Goal: Transaction & Acquisition: Book appointment/travel/reservation

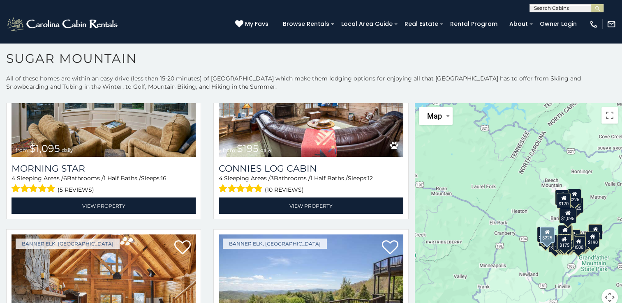
scroll to position [1376, 0]
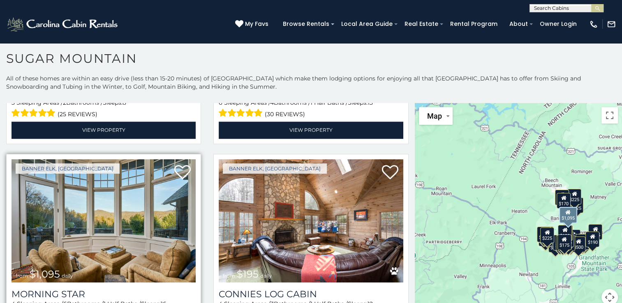
click at [152, 200] on img at bounding box center [104, 220] width 184 height 123
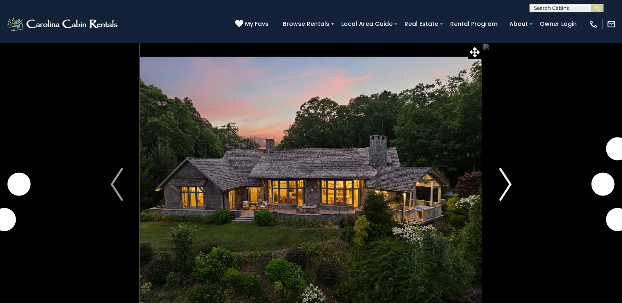
click at [508, 168] on img "Next" at bounding box center [505, 184] width 12 height 33
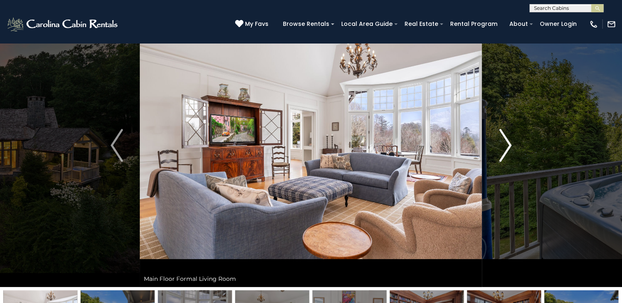
click at [508, 151] on img "Next" at bounding box center [505, 145] width 12 height 33
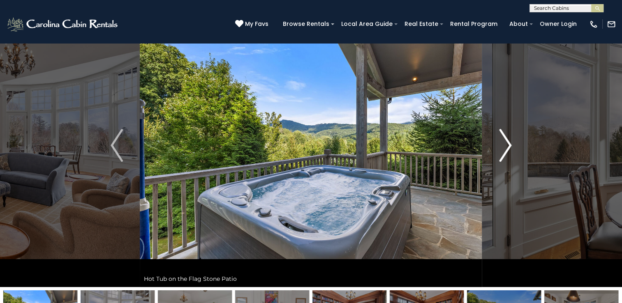
click at [508, 151] on img "Next" at bounding box center [505, 145] width 12 height 33
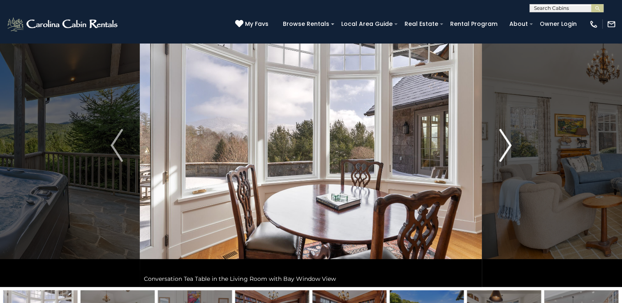
click at [508, 151] on img "Next" at bounding box center [505, 145] width 12 height 33
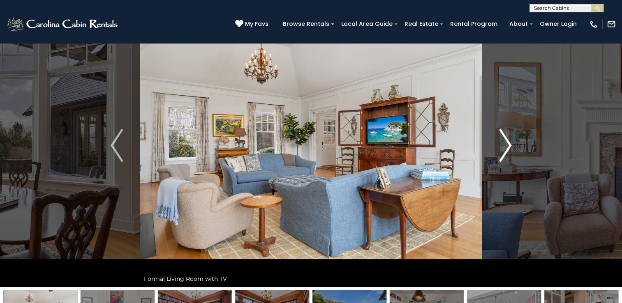
click at [508, 151] on img "Next" at bounding box center [505, 145] width 12 height 33
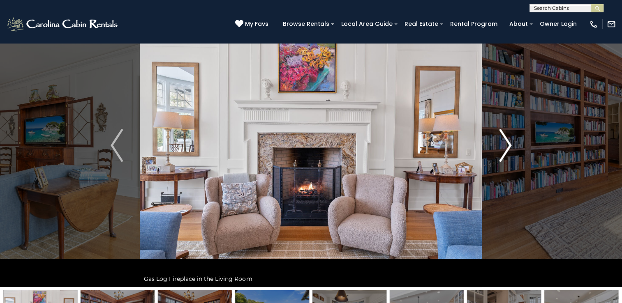
click at [508, 151] on img "Next" at bounding box center [505, 145] width 12 height 33
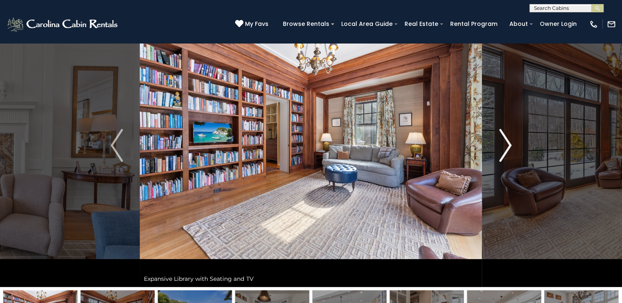
click at [508, 151] on img "Next" at bounding box center [505, 145] width 12 height 33
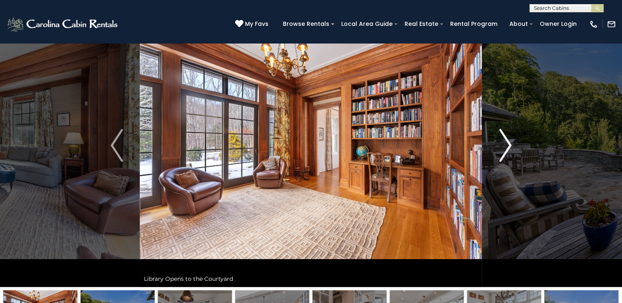
click at [509, 152] on img "Next" at bounding box center [505, 145] width 12 height 33
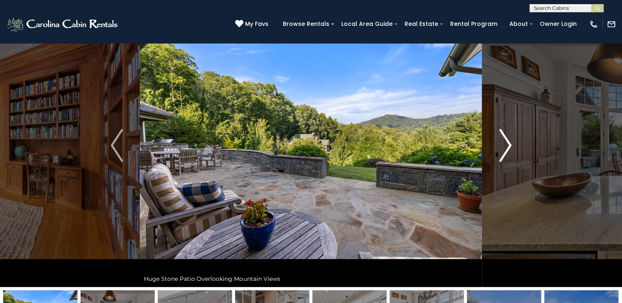
click at [509, 152] on img "Next" at bounding box center [505, 145] width 12 height 33
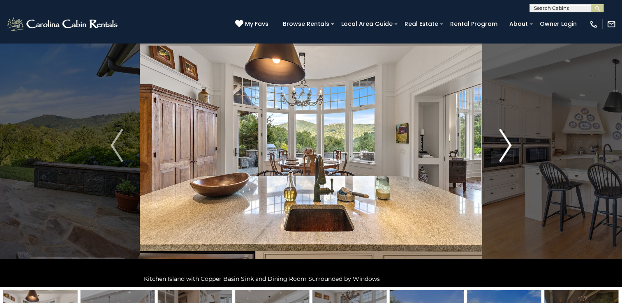
click at [509, 152] on img "Next" at bounding box center [505, 145] width 12 height 33
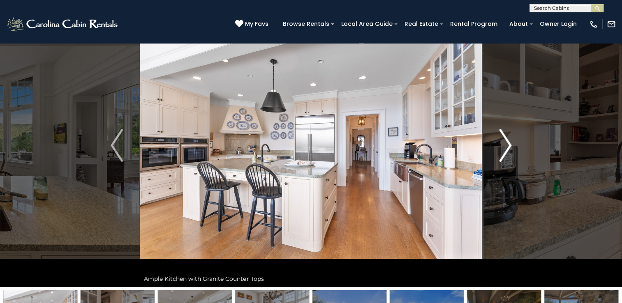
click at [506, 152] on img "Next" at bounding box center [505, 145] width 12 height 33
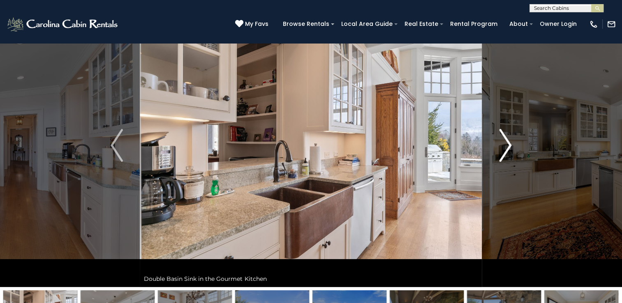
click at [506, 152] on img "Next" at bounding box center [505, 145] width 12 height 33
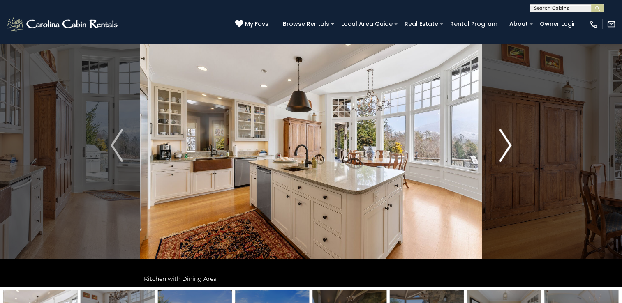
click at [506, 152] on img "Next" at bounding box center [505, 145] width 12 height 33
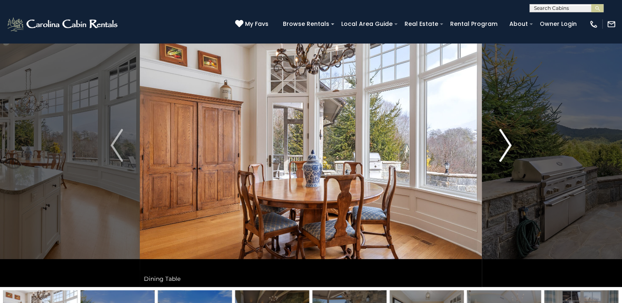
click at [506, 152] on img "Next" at bounding box center [505, 145] width 12 height 33
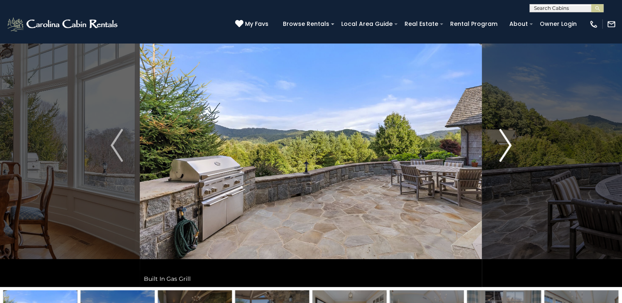
click at [507, 153] on img "Next" at bounding box center [505, 145] width 12 height 33
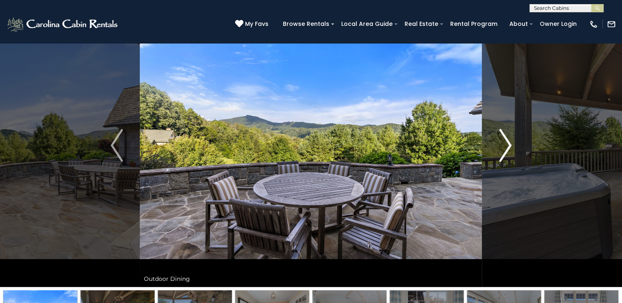
click at [507, 153] on img "Next" at bounding box center [505, 145] width 12 height 33
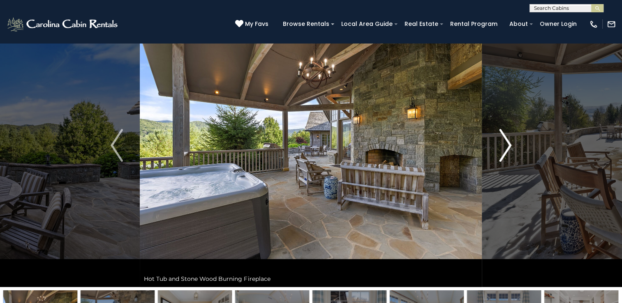
click at [507, 153] on img "Next" at bounding box center [505, 145] width 12 height 33
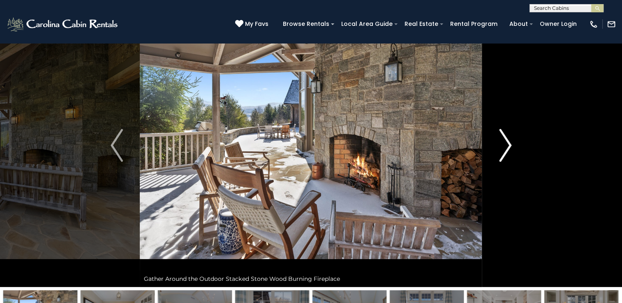
click at [507, 153] on img "Next" at bounding box center [505, 145] width 12 height 33
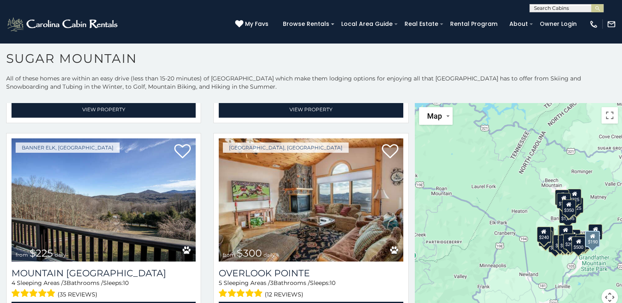
scroll to position [2619, 0]
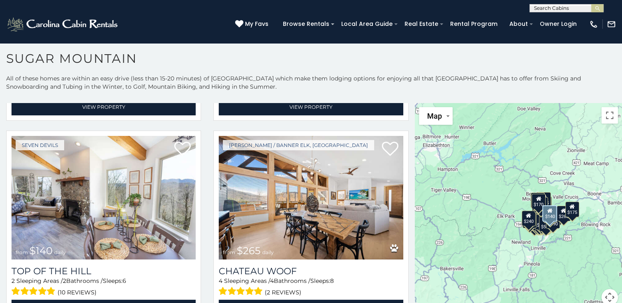
scroll to position [3205, 0]
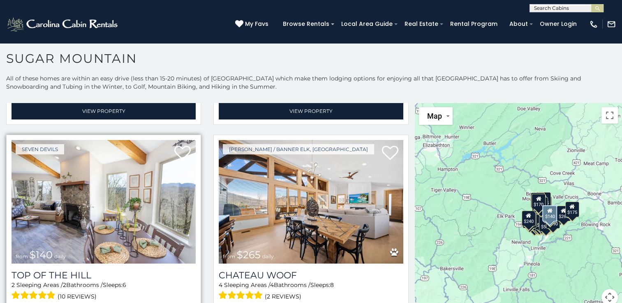
click at [150, 187] on img at bounding box center [104, 201] width 184 height 123
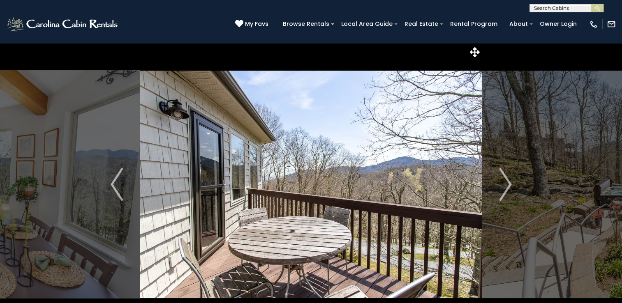
click at [498, 195] on button "Next" at bounding box center [505, 185] width 46 height 284
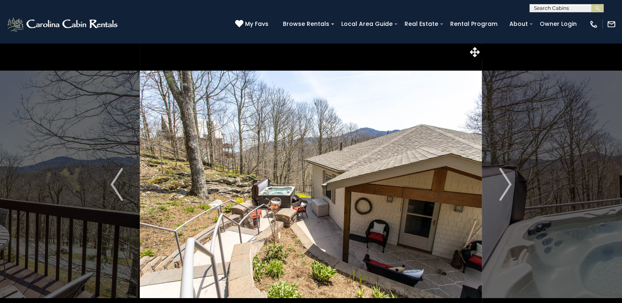
click at [498, 195] on button "Next" at bounding box center [505, 185] width 46 height 284
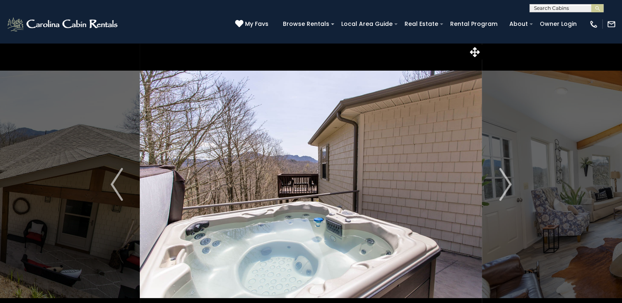
click at [498, 195] on button "Next" at bounding box center [505, 185] width 46 height 284
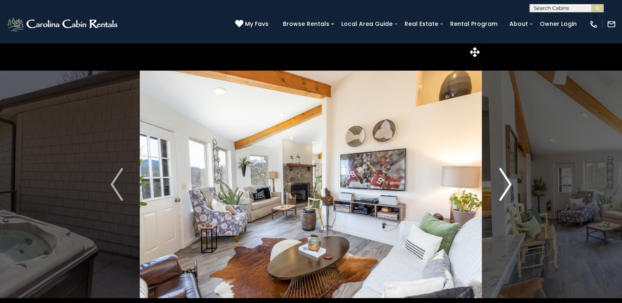
drag, startPoint x: 0, startPoint y: 0, endPoint x: 498, endPoint y: 195, distance: 534.9
click at [498, 195] on button "Next" at bounding box center [505, 185] width 46 height 284
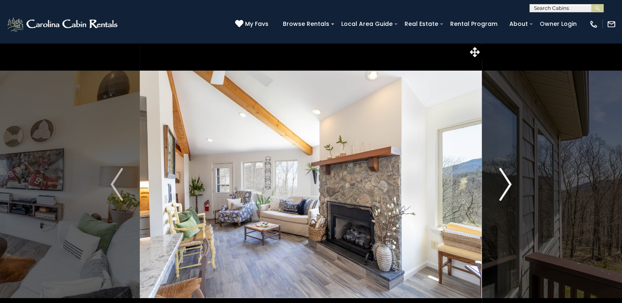
click at [498, 195] on button "Next" at bounding box center [505, 185] width 46 height 284
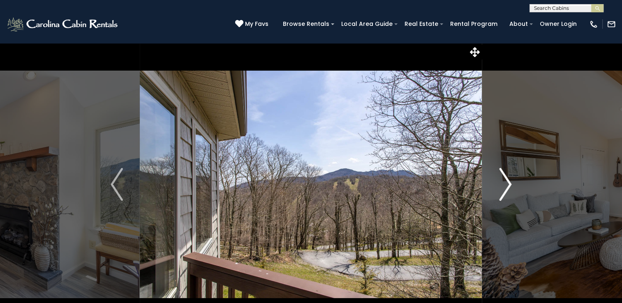
click at [498, 195] on button "Next" at bounding box center [505, 185] width 46 height 284
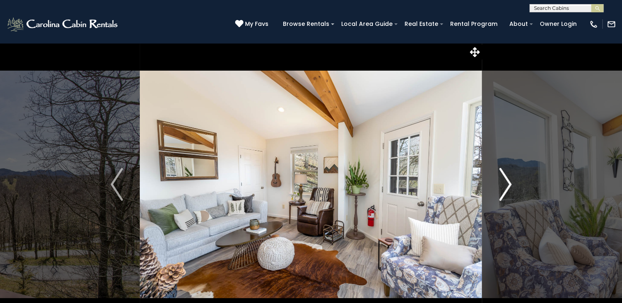
click at [499, 196] on img "Next" at bounding box center [505, 184] width 12 height 33
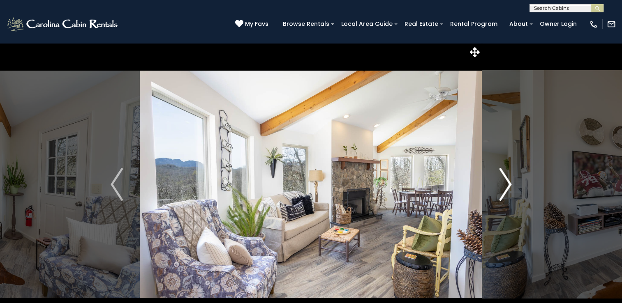
click at [499, 196] on img "Next" at bounding box center [505, 184] width 12 height 33
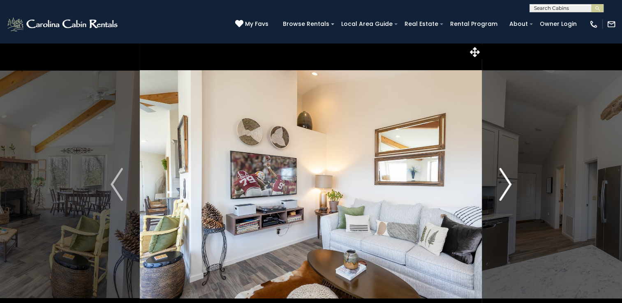
click at [500, 197] on img "Next" at bounding box center [505, 184] width 12 height 33
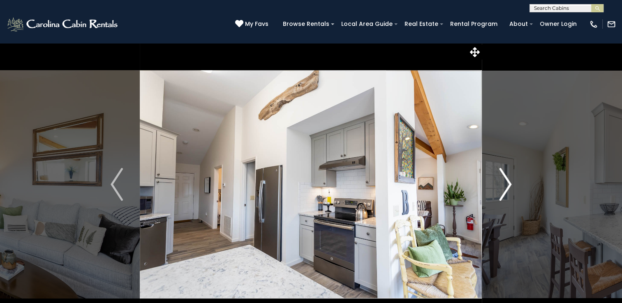
click at [500, 197] on img "Next" at bounding box center [505, 184] width 12 height 33
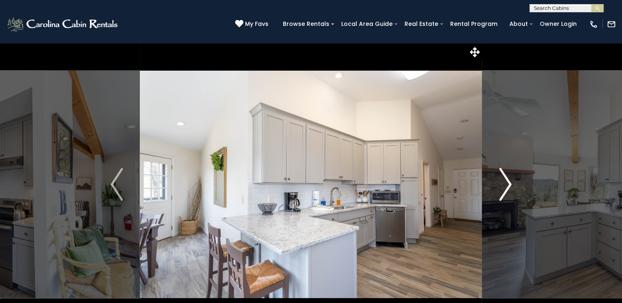
click at [500, 198] on img "Next" at bounding box center [505, 184] width 12 height 33
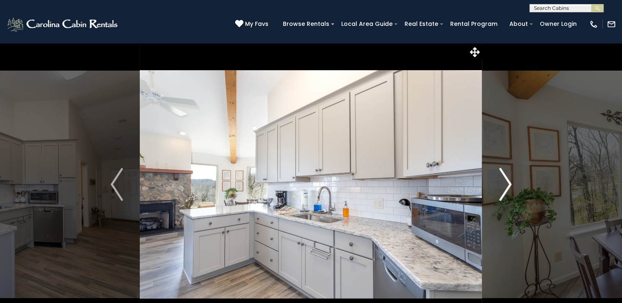
click at [500, 198] on img "Next" at bounding box center [505, 184] width 12 height 33
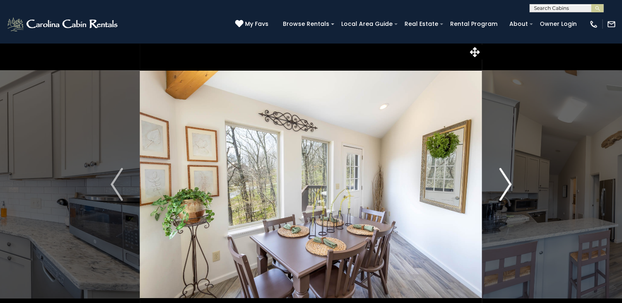
click at [500, 198] on img "Next" at bounding box center [505, 184] width 12 height 33
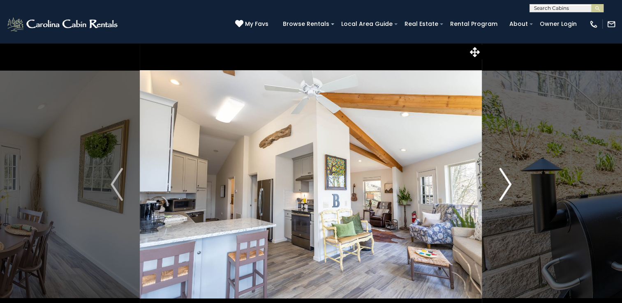
click at [500, 198] on img "Next" at bounding box center [505, 184] width 12 height 33
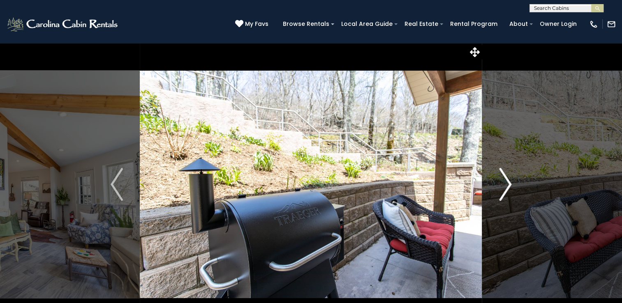
click at [513, 188] on button "Next" at bounding box center [505, 185] width 46 height 284
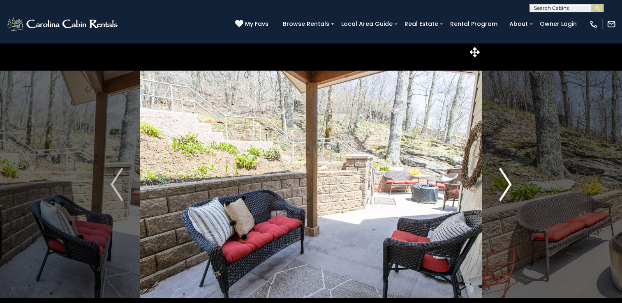
click at [513, 188] on button "Next" at bounding box center [505, 185] width 46 height 284
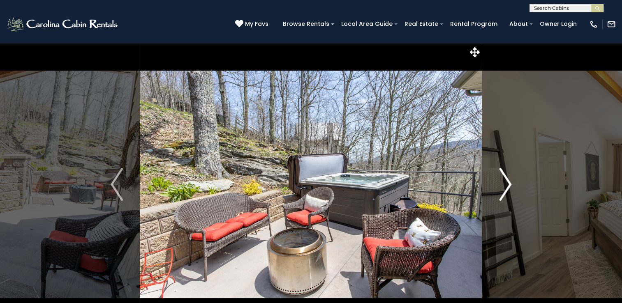
click at [513, 188] on button "Next" at bounding box center [505, 185] width 46 height 284
